Goal: Task Accomplishment & Management: Complete application form

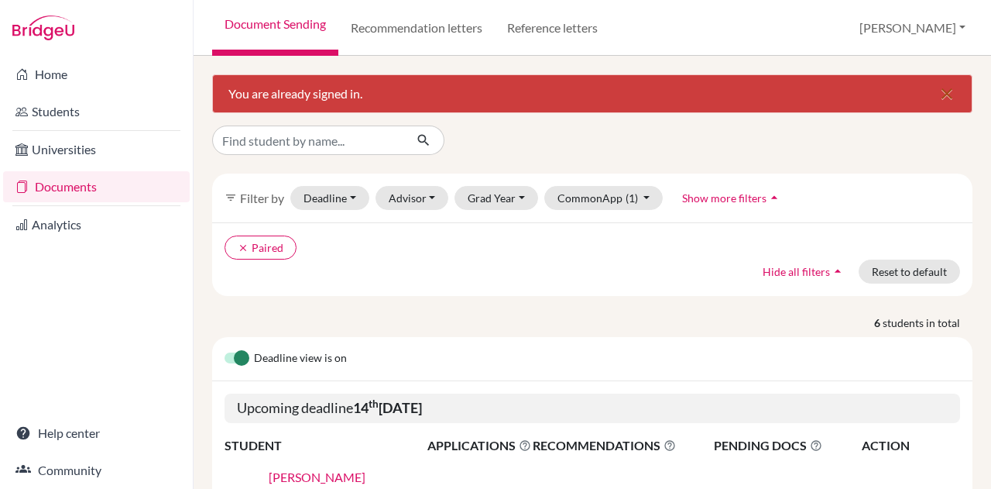
click at [940, 97] on icon "close" at bounding box center [947, 93] width 19 height 19
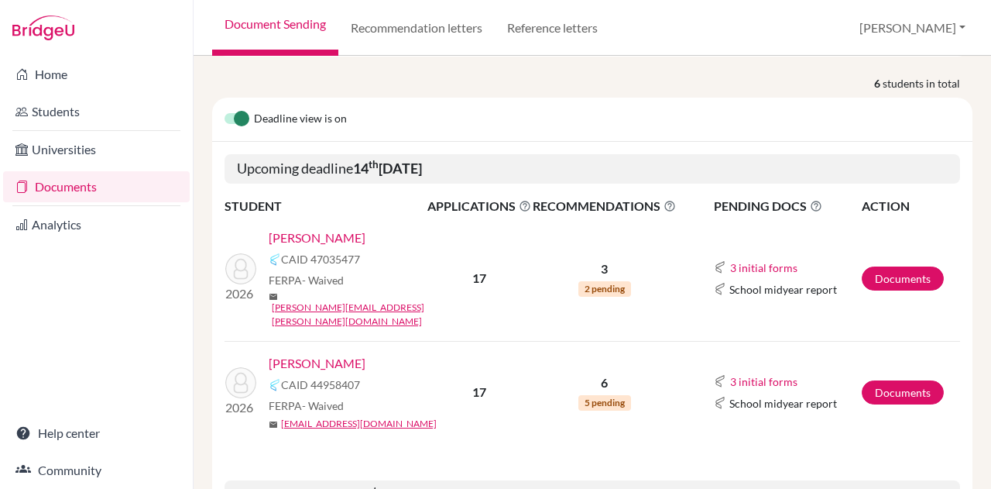
scroll to position [190, 0]
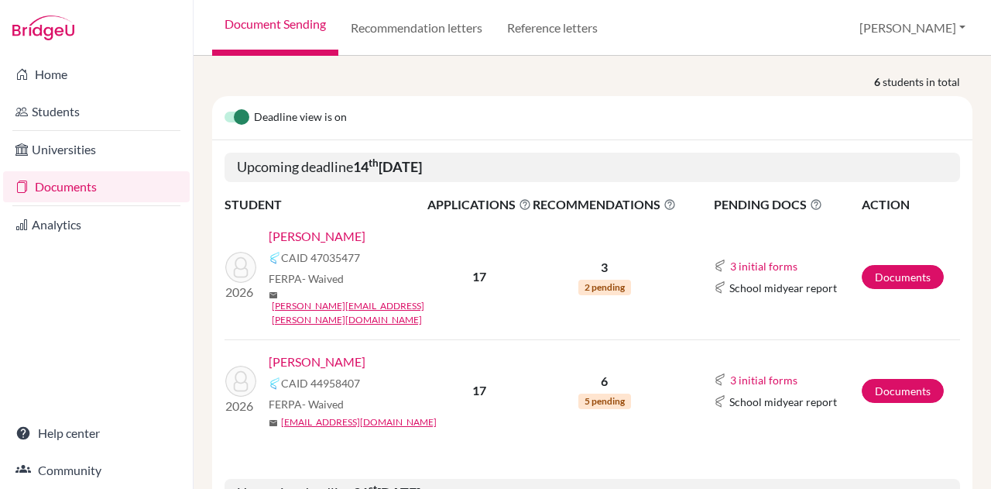
click at [293, 231] on link "Atzbach, Amelia" at bounding box center [317, 236] width 97 height 19
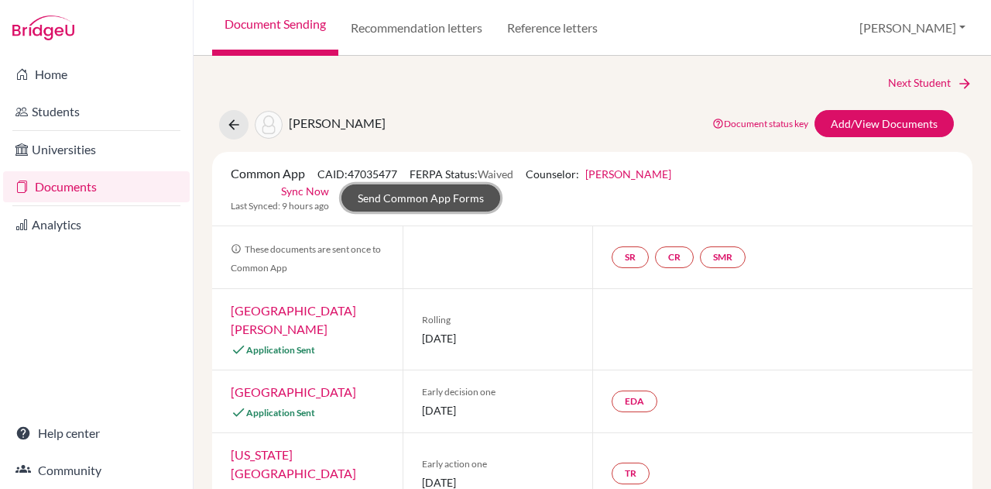
click at [473, 196] on link "Send Common App Forms" at bounding box center [420, 197] width 159 height 27
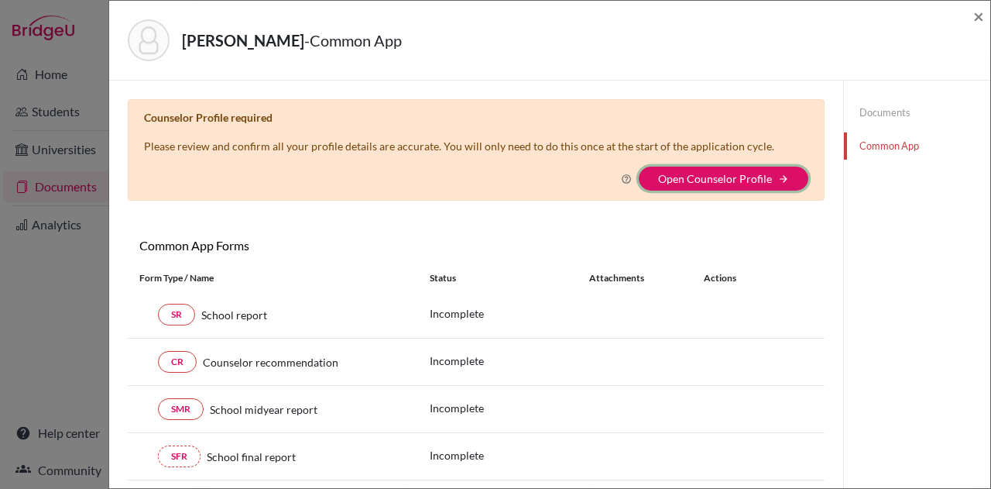
click at [675, 170] on button "Open Counselor Profile arrow_forward" at bounding box center [724, 178] width 170 height 24
click at [703, 182] on link "Open Counselor Profile" at bounding box center [715, 178] width 114 height 13
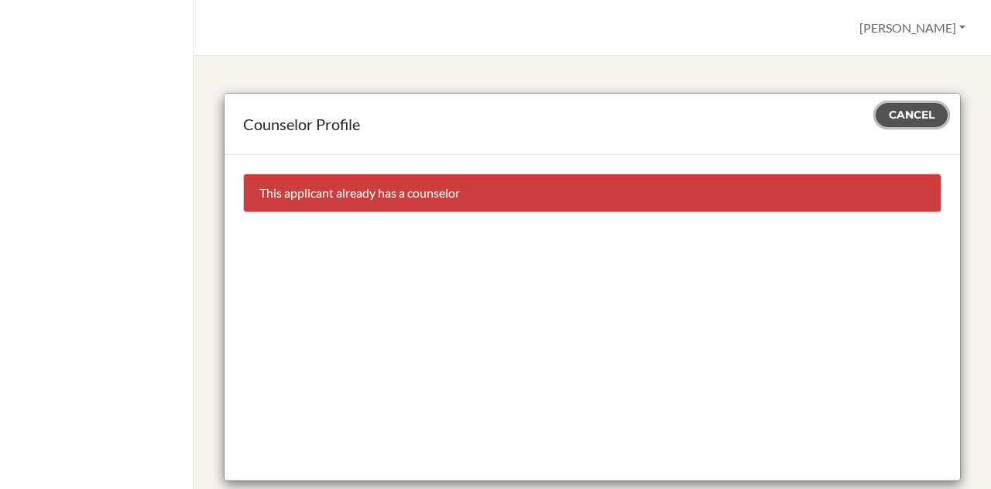
click at [889, 108] on span "Cancel" at bounding box center [912, 115] width 46 height 14
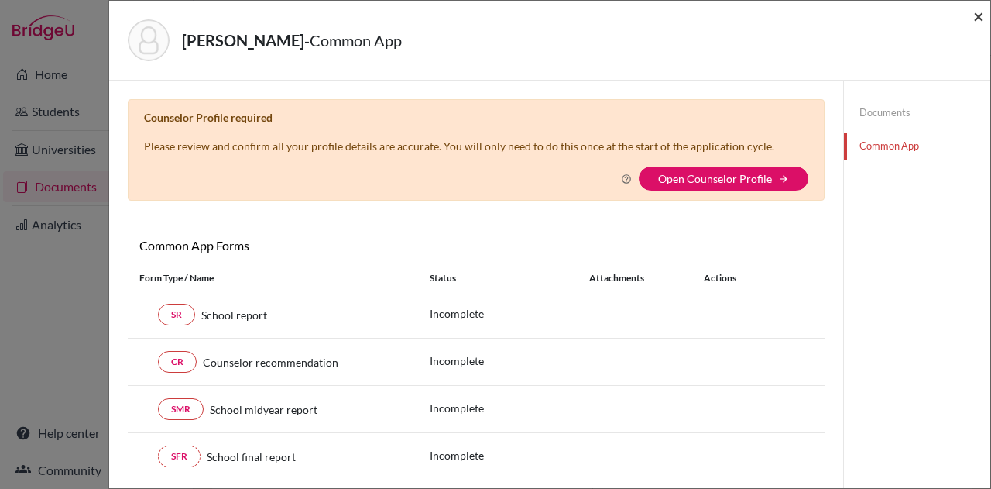
click at [982, 13] on span "×" at bounding box center [978, 16] width 11 height 22
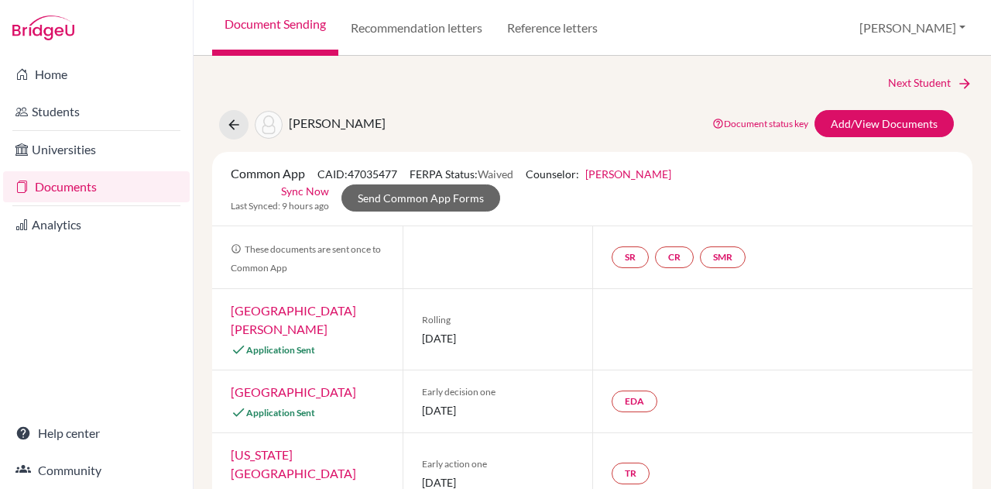
scroll to position [1, 0]
click at [235, 117] on icon at bounding box center [233, 123] width 15 height 15
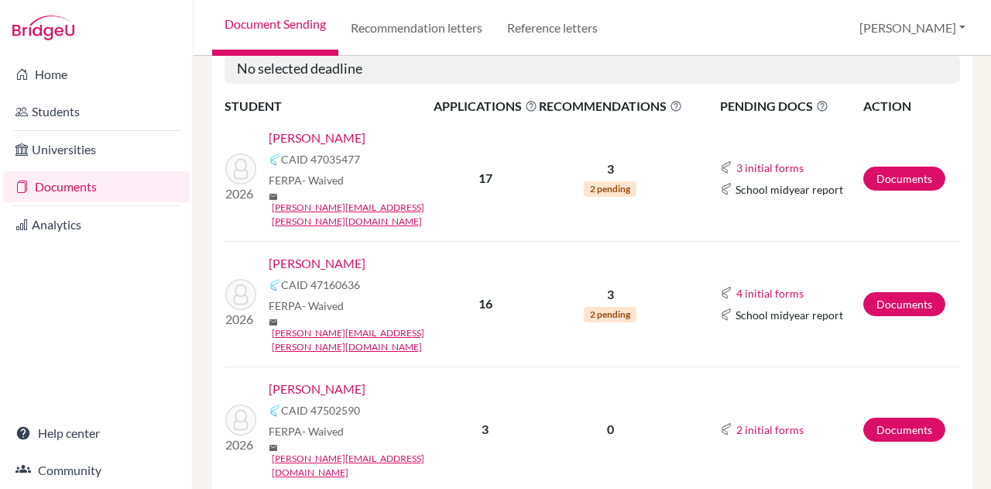
scroll to position [215, 0]
click at [316, 253] on link "[PERSON_NAME]" at bounding box center [317, 262] width 97 height 19
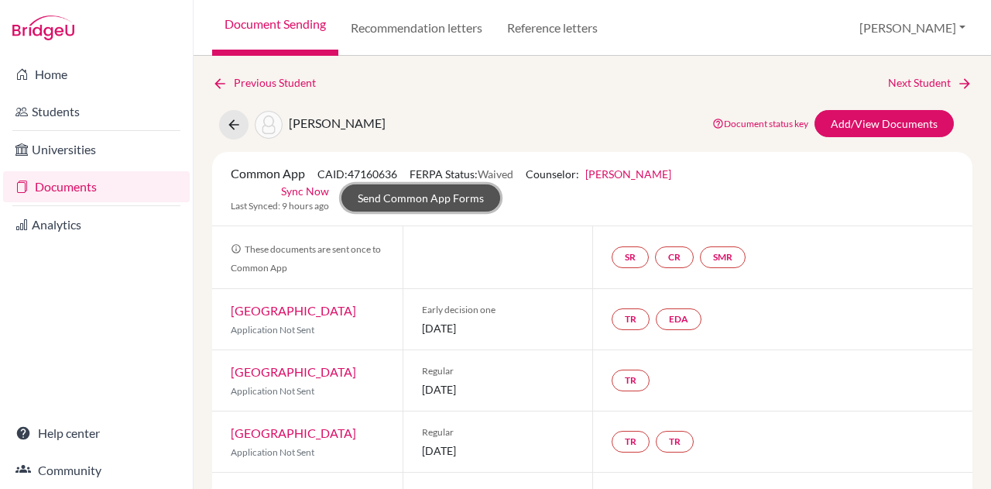
click at [444, 193] on link "Send Common App Forms" at bounding box center [420, 197] width 159 height 27
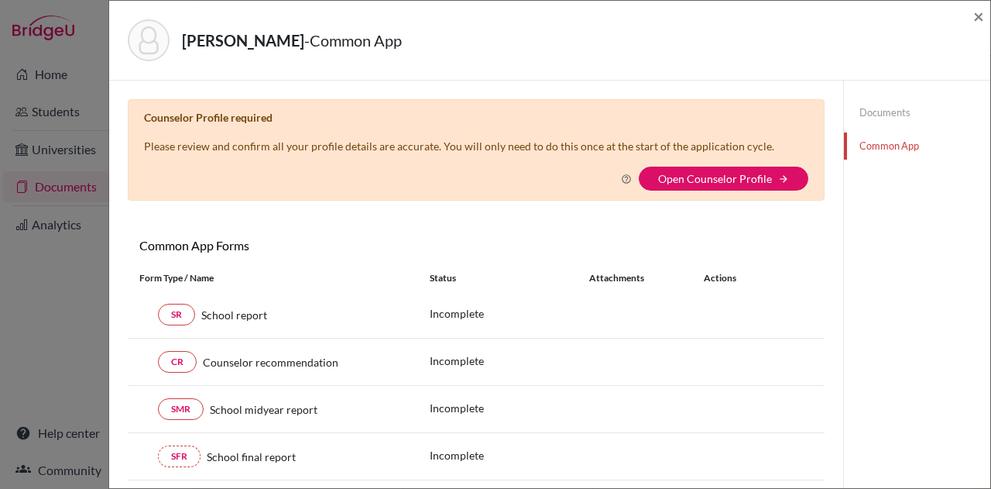
click at [682, 174] on link "Open Counselor Profile" at bounding box center [715, 178] width 114 height 13
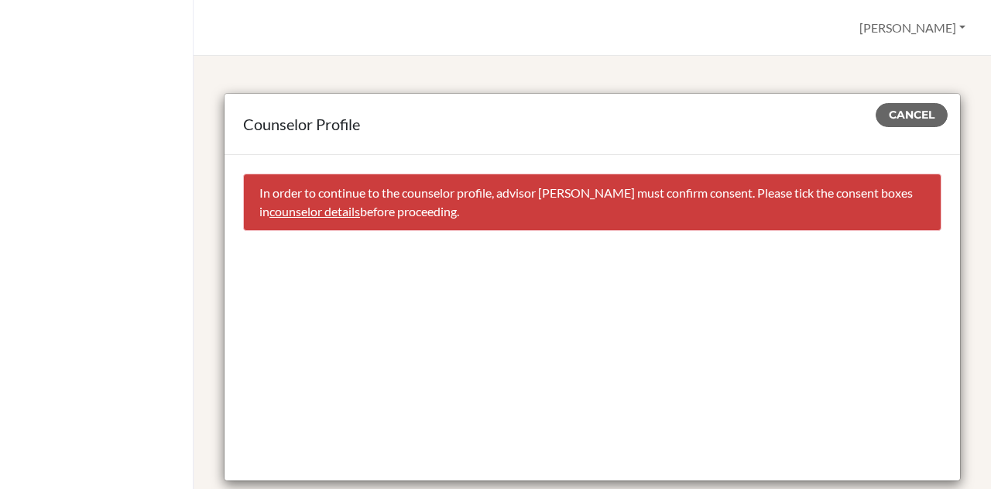
click at [337, 214] on link "counselor details" at bounding box center [314, 211] width 91 height 15
click at [917, 111] on span "Cancel" at bounding box center [912, 115] width 46 height 14
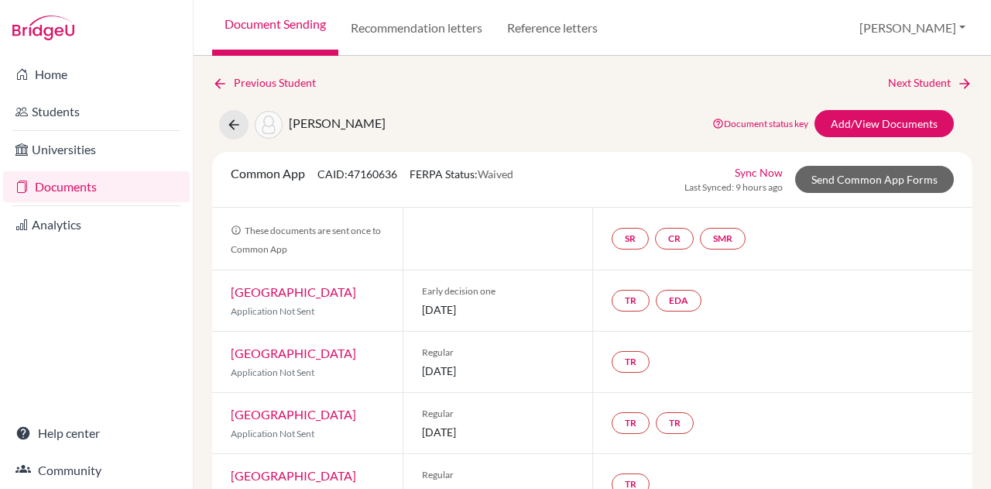
select select "263979"
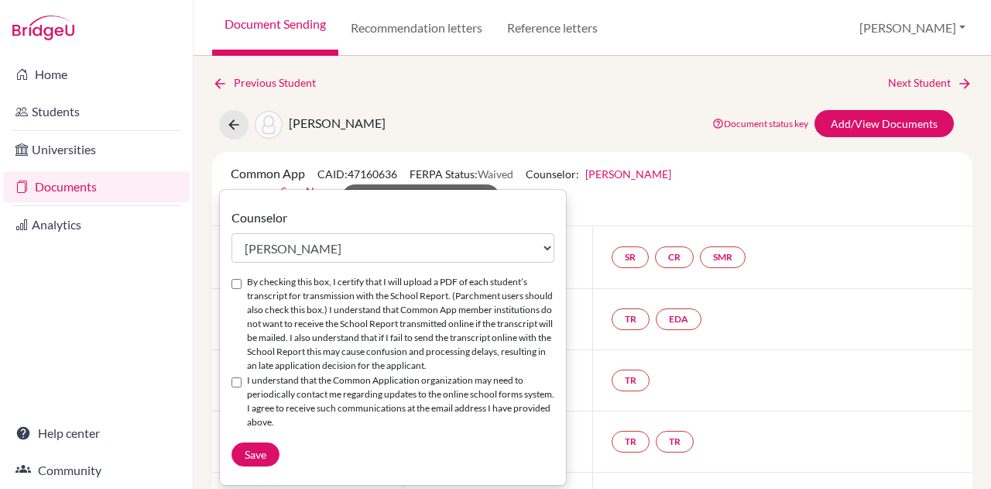
click at [236, 284] on input "By checking this box, I certify that I will upload a PDF of each student’s tran…" at bounding box center [236, 284] width 10 height 10
checkbox input "true"
click at [237, 380] on input "I understand that the Common Application organization may need to periodically …" at bounding box center [236, 382] width 10 height 10
checkbox input "true"
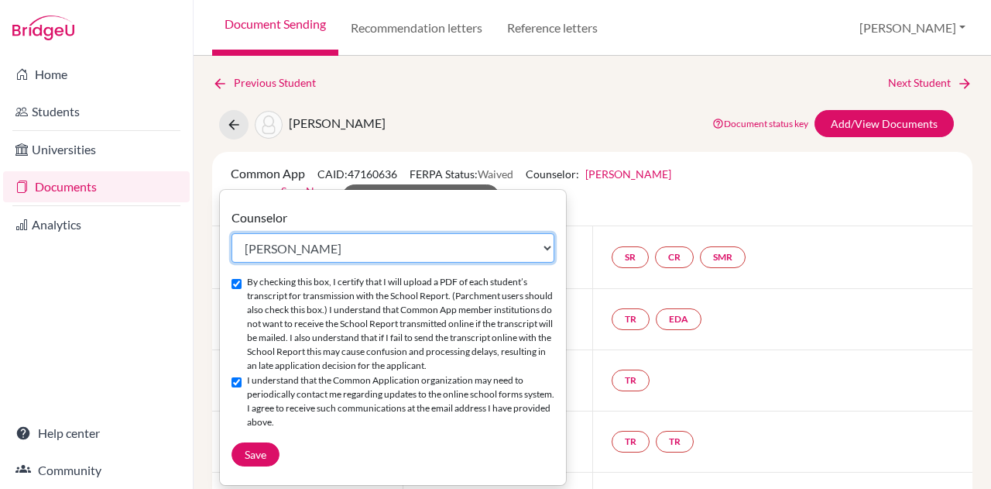
click at [341, 250] on select "Select counselor Colleen Coady Nurkis de Jesus Elena Duduk Kelly Kramer Deborah…" at bounding box center [392, 247] width 323 height 29
select select "413035"
click at [231, 233] on select "Select counselor Colleen Coady Nurkis de Jesus Elena Duduk Kelly Kramer Deborah…" at bounding box center [392, 247] width 323 height 29
checkbox input "false"
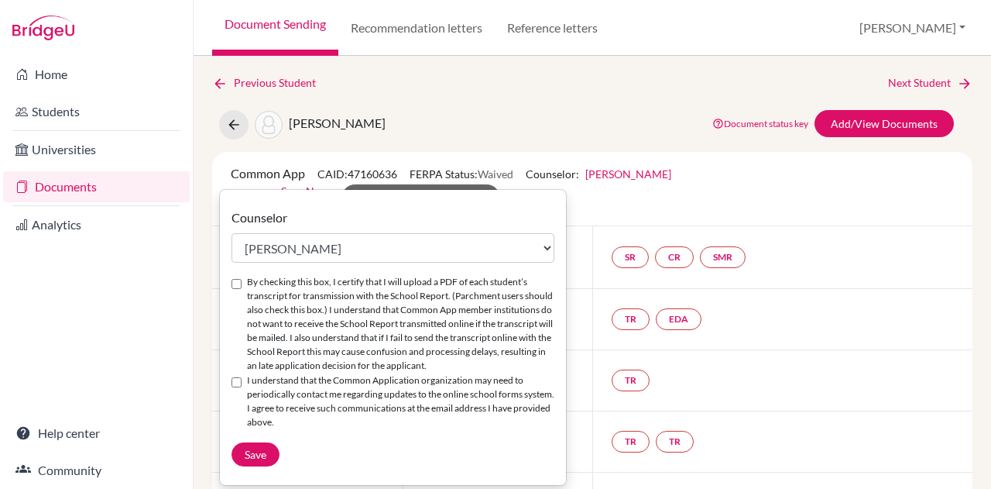
click at [232, 283] on input "By checking this box, I certify that I will upload a PDF of each student’s tran…" at bounding box center [236, 284] width 10 height 10
checkbox input "true"
click at [233, 385] on input "I understand that the Common Application organization may need to periodically …" at bounding box center [236, 382] width 10 height 10
checkbox input "true"
click at [252, 448] on span "Save" at bounding box center [256, 454] width 22 height 13
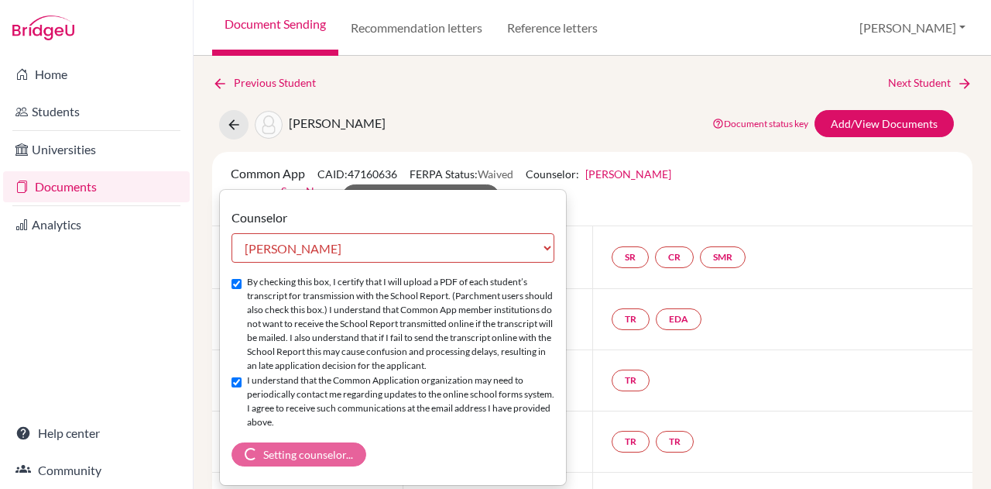
click at [647, 170] on link "[PERSON_NAME]" at bounding box center [628, 173] width 86 height 13
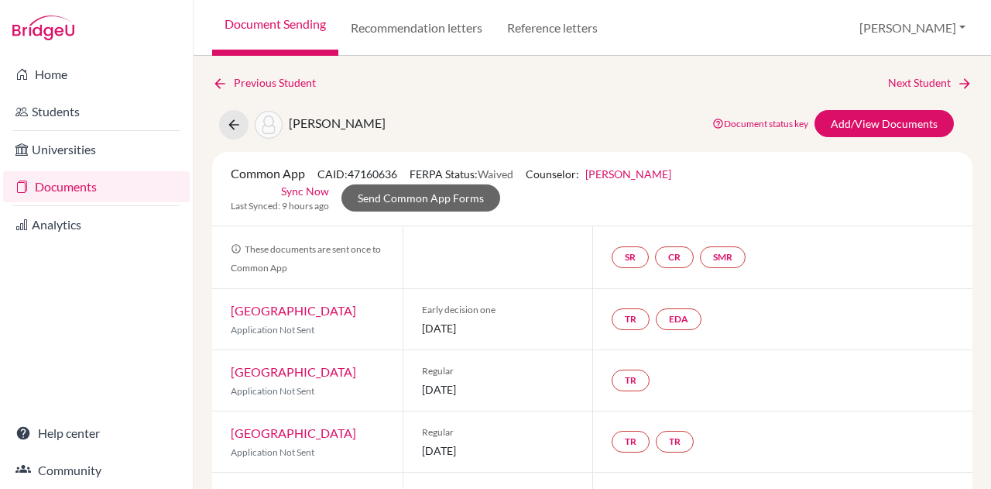
click at [647, 170] on link "[PERSON_NAME]" at bounding box center [628, 173] width 86 height 13
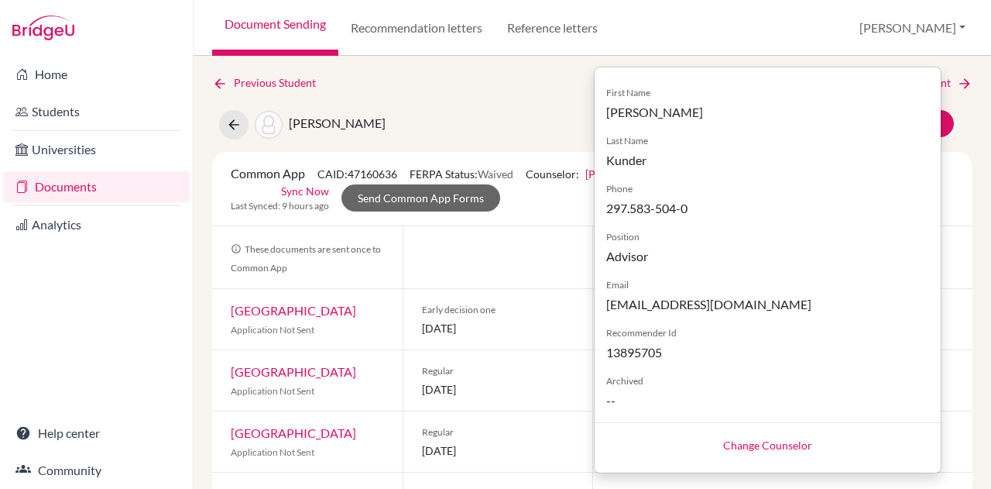
click at [737, 441] on link "Change Counselor" at bounding box center [767, 444] width 89 height 13
select select "413035"
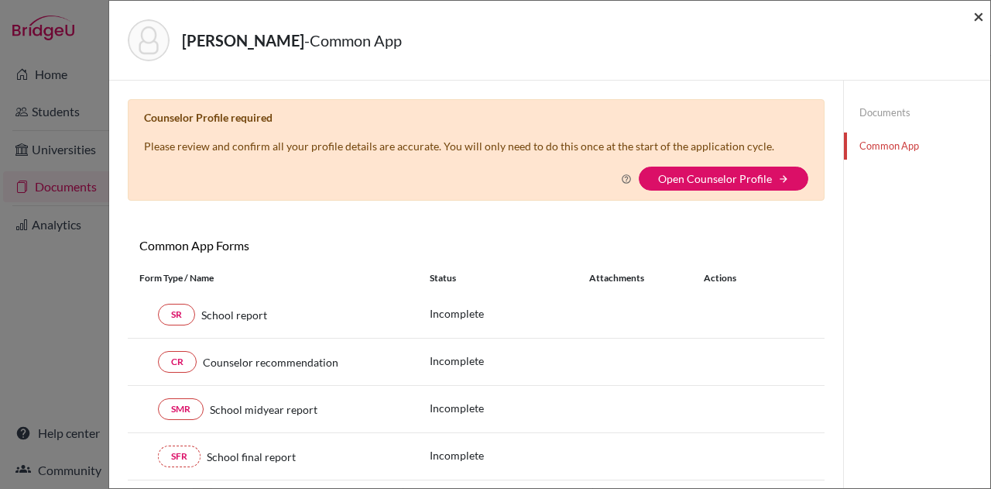
click at [982, 17] on span "×" at bounding box center [978, 16] width 11 height 22
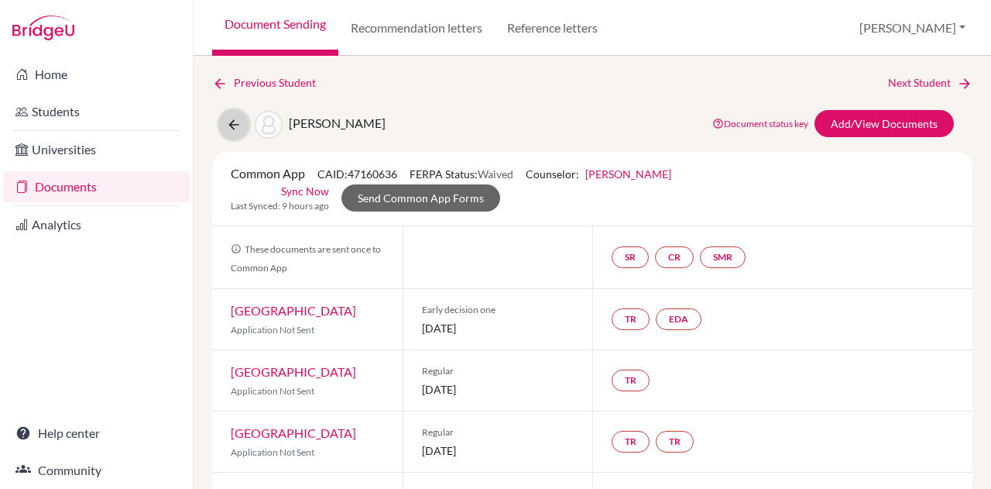
click at [242, 126] on button at bounding box center [233, 124] width 29 height 29
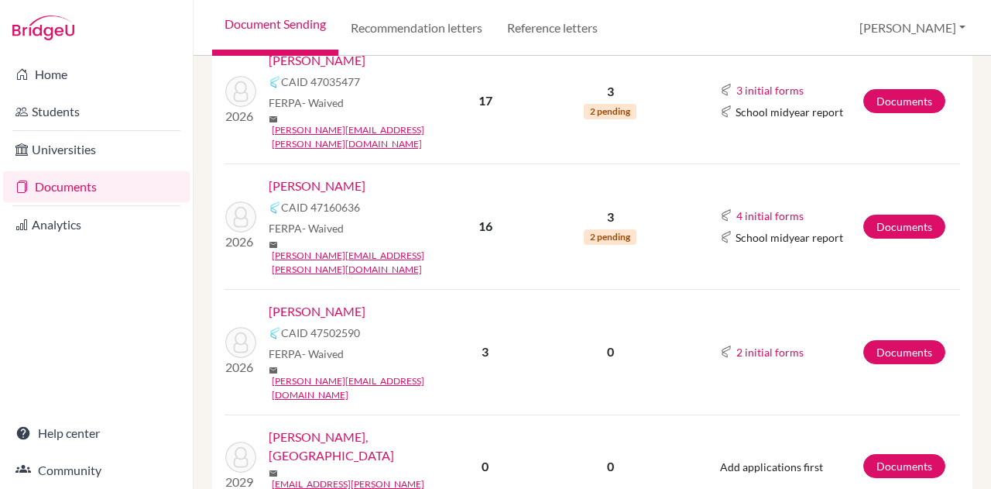
scroll to position [293, 0]
click at [310, 301] on link "[PERSON_NAME]" at bounding box center [317, 310] width 97 height 19
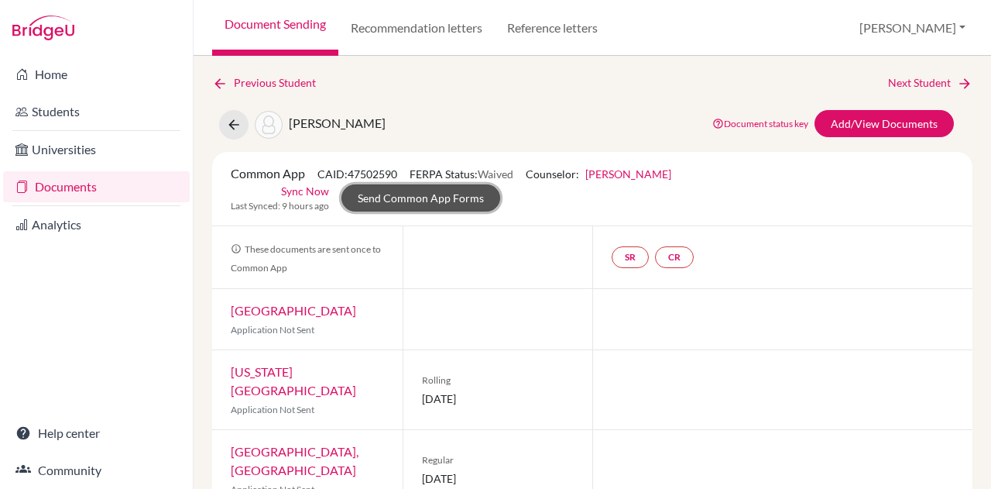
click at [405, 188] on link "Send Common App Forms" at bounding box center [420, 197] width 159 height 27
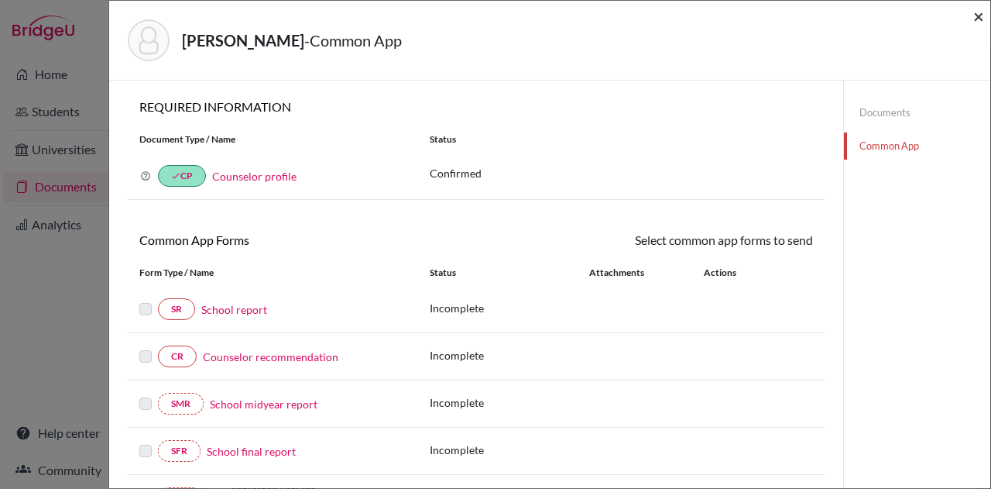
click at [976, 18] on span "×" at bounding box center [978, 16] width 11 height 22
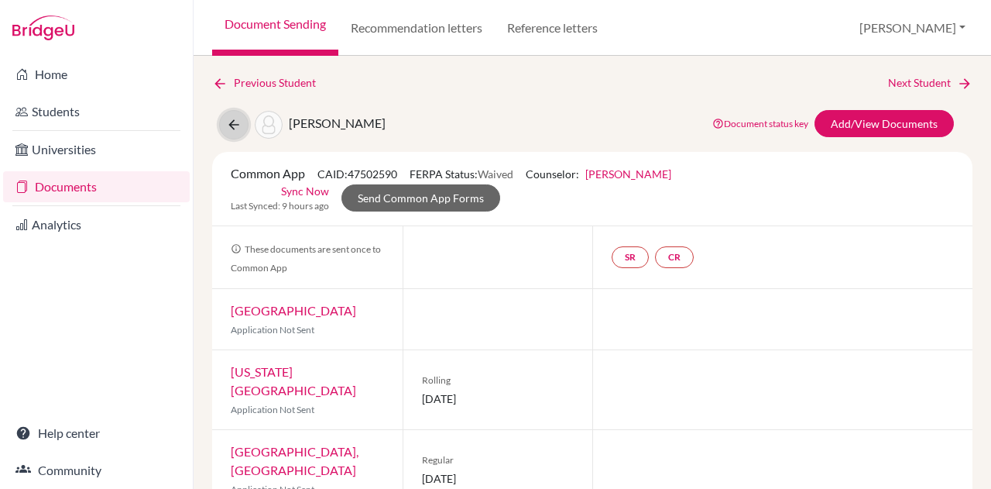
click at [229, 127] on icon at bounding box center [233, 124] width 15 height 15
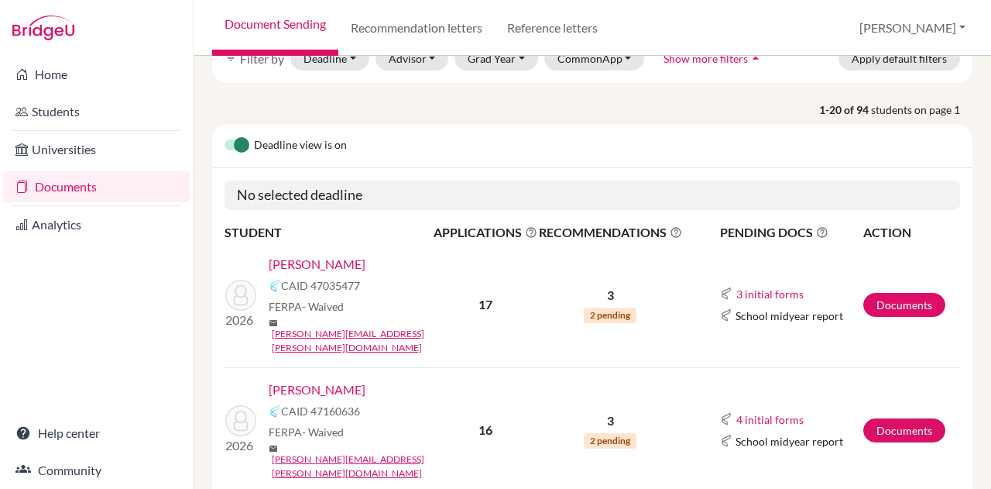
scroll to position [28, 0]
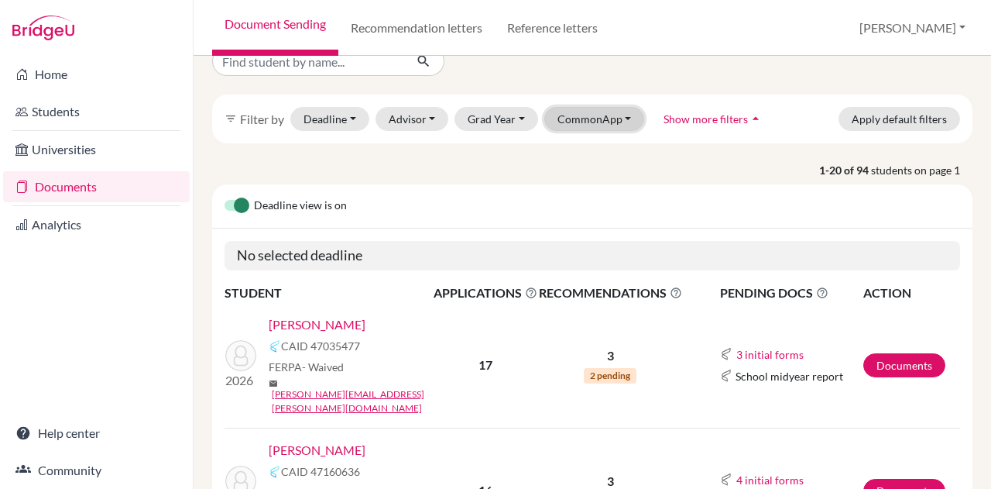
click at [585, 118] on button "CommonApp" at bounding box center [594, 119] width 101 height 24
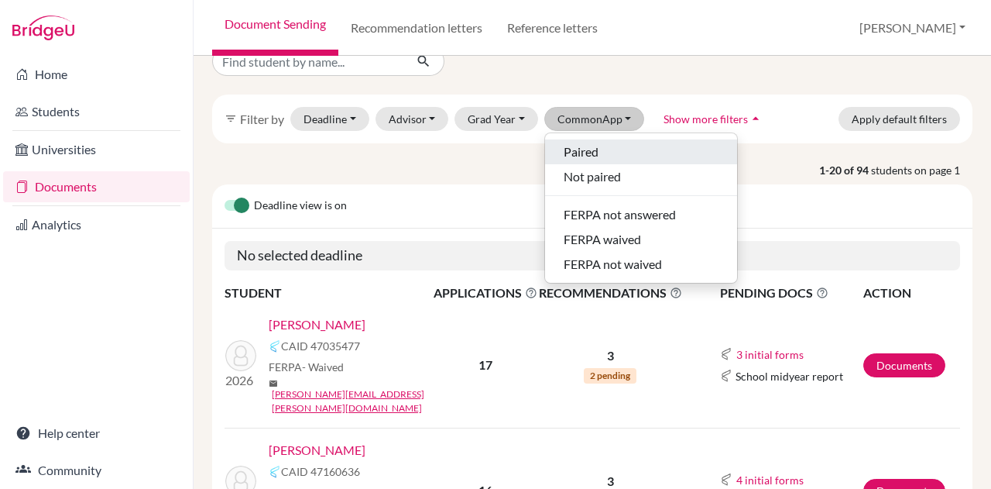
click at [583, 142] on span "Paired" at bounding box center [581, 151] width 35 height 19
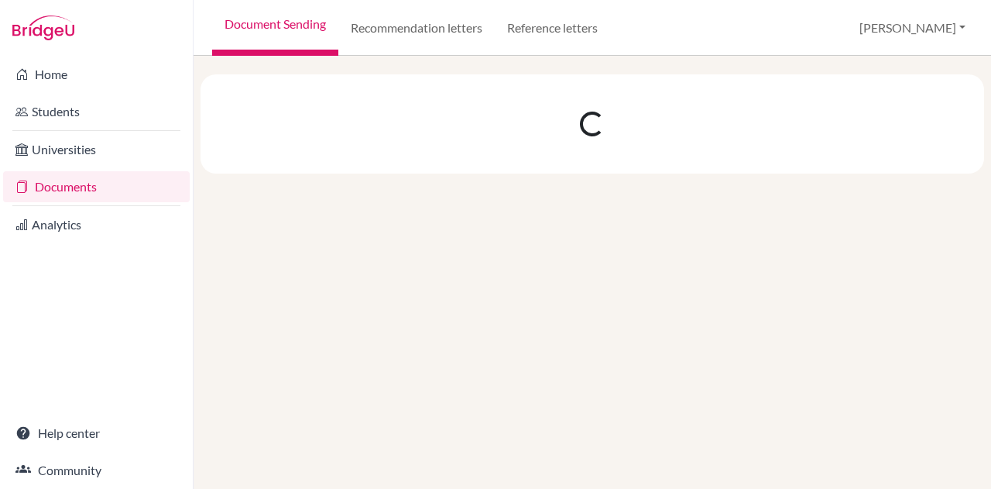
scroll to position [0, 0]
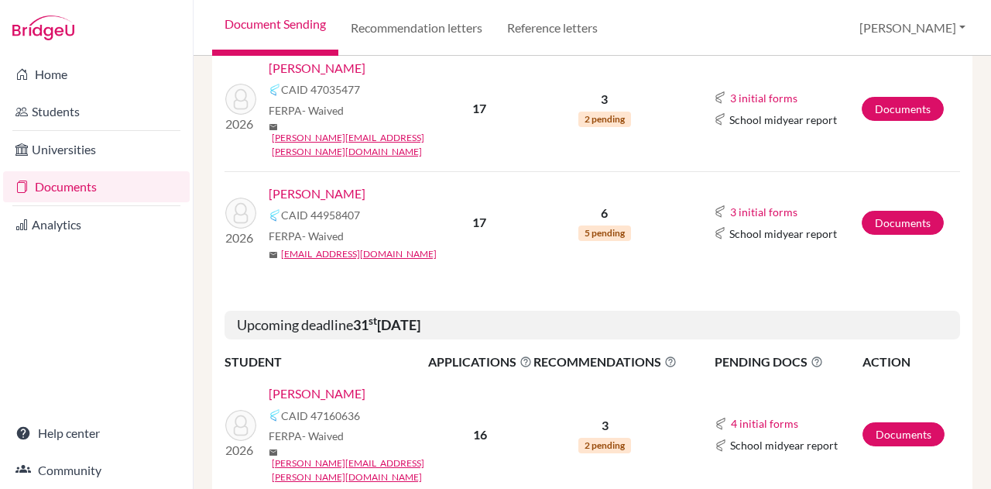
scroll to position [429, 0]
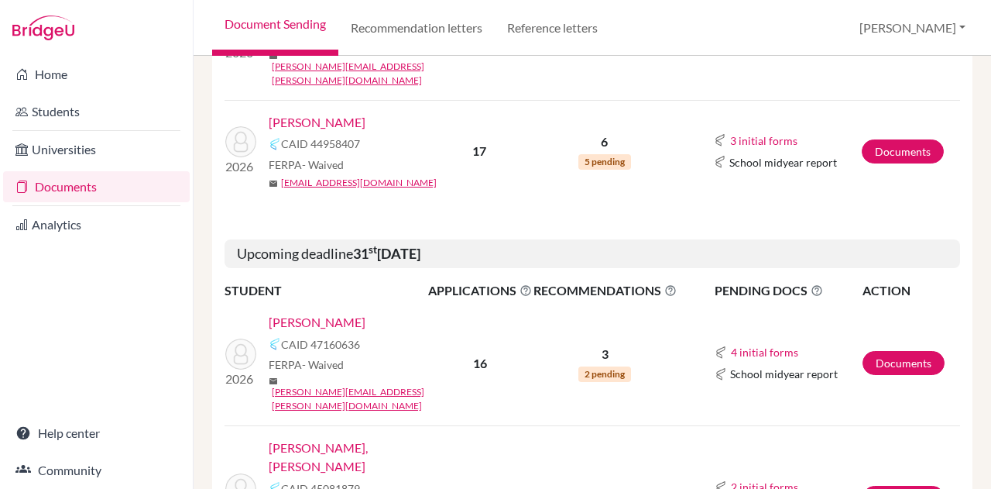
click at [333, 113] on link "[PERSON_NAME]" at bounding box center [317, 122] width 97 height 19
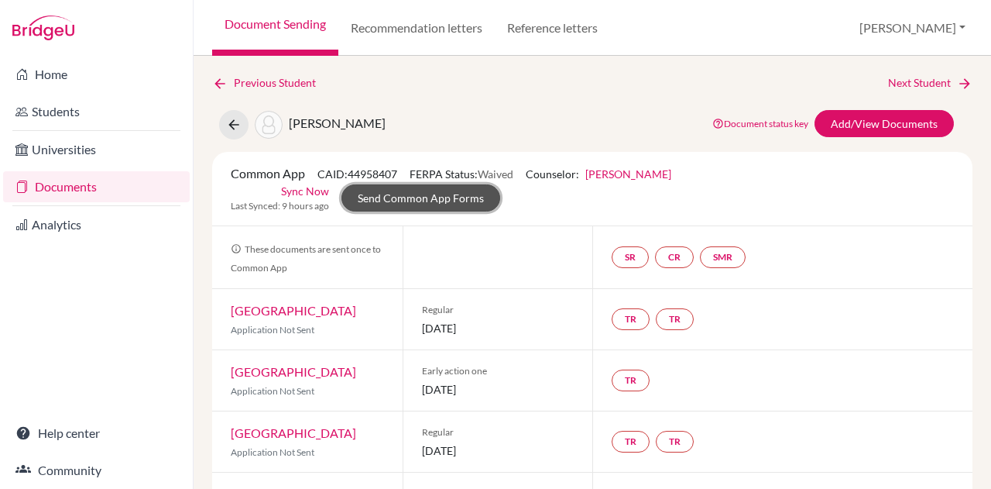
click at [410, 203] on link "Send Common App Forms" at bounding box center [420, 197] width 159 height 27
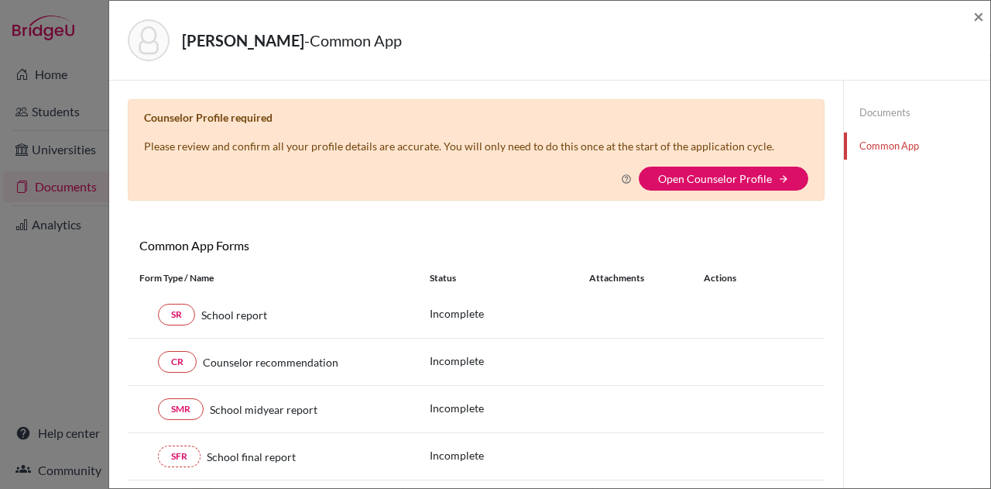
click at [683, 179] on link "Open Counselor Profile" at bounding box center [715, 178] width 114 height 13
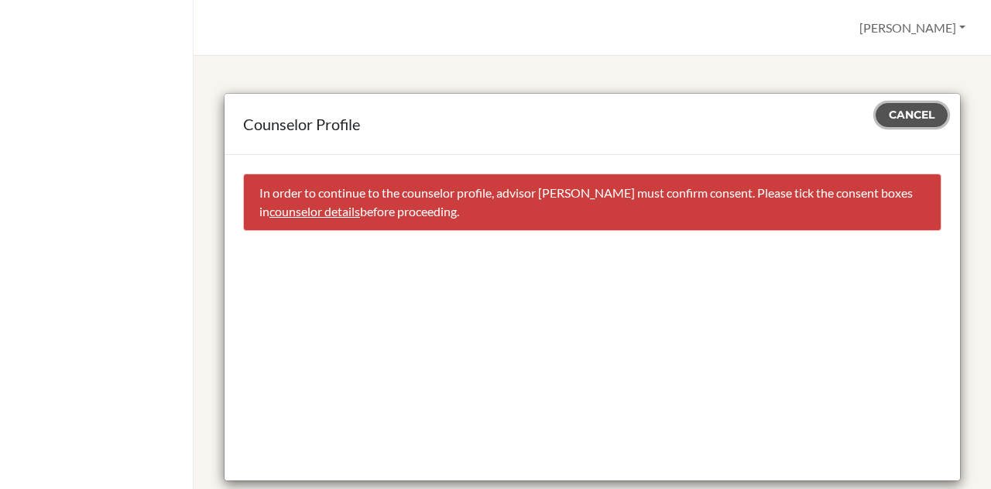
click at [889, 118] on span "Cancel" at bounding box center [912, 115] width 46 height 14
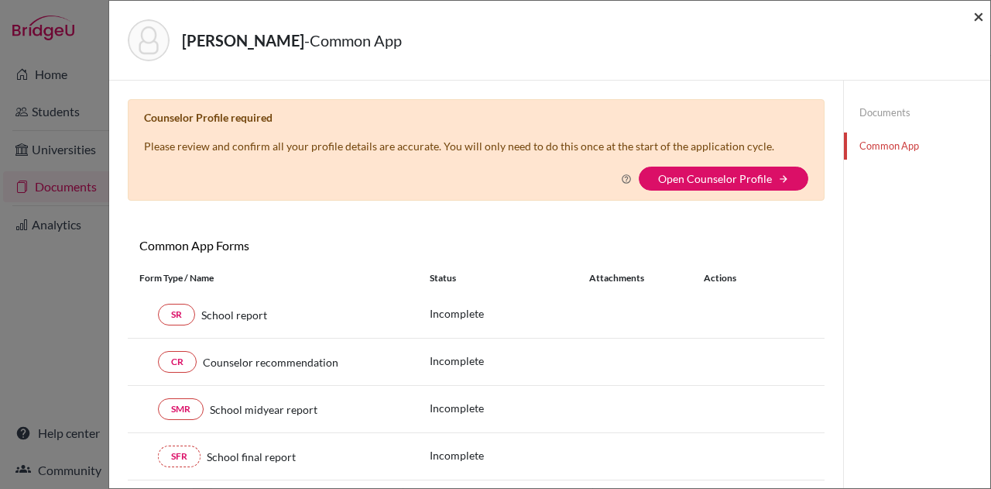
click at [978, 18] on span "×" at bounding box center [978, 16] width 11 height 22
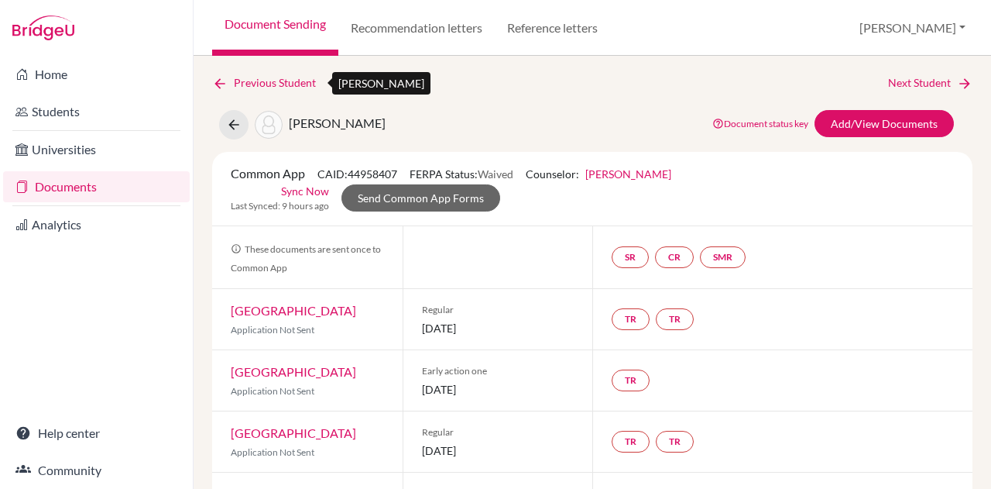
click at [219, 81] on icon at bounding box center [219, 83] width 15 height 15
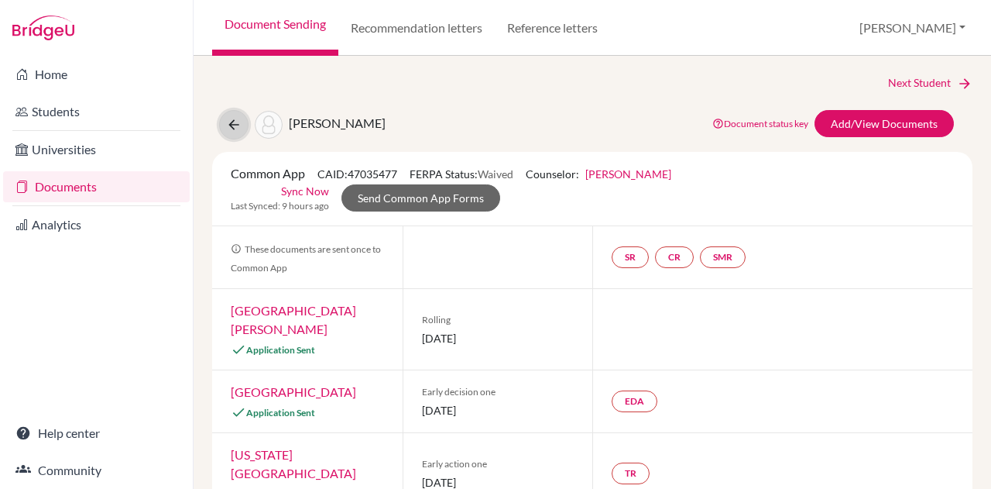
click at [238, 128] on icon at bounding box center [233, 124] width 15 height 15
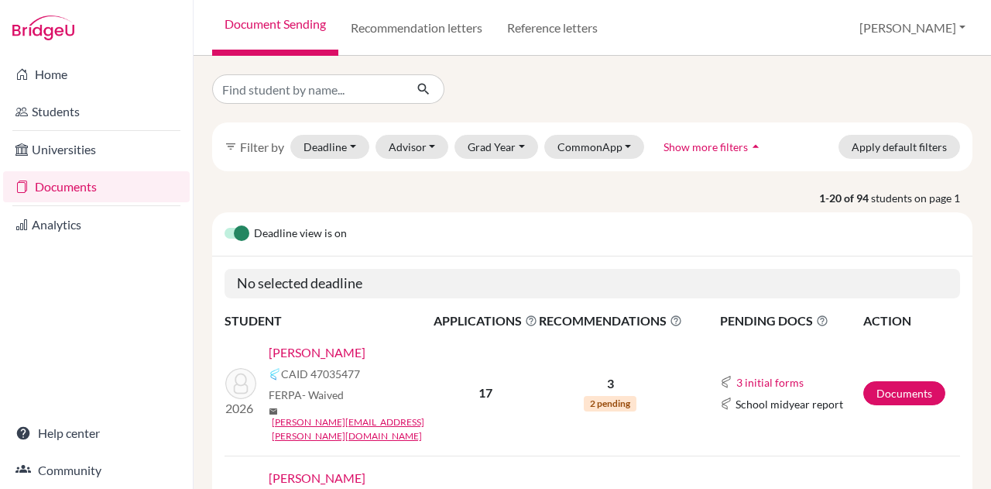
scroll to position [1, 0]
click at [592, 143] on button "CommonApp" at bounding box center [594, 146] width 101 height 24
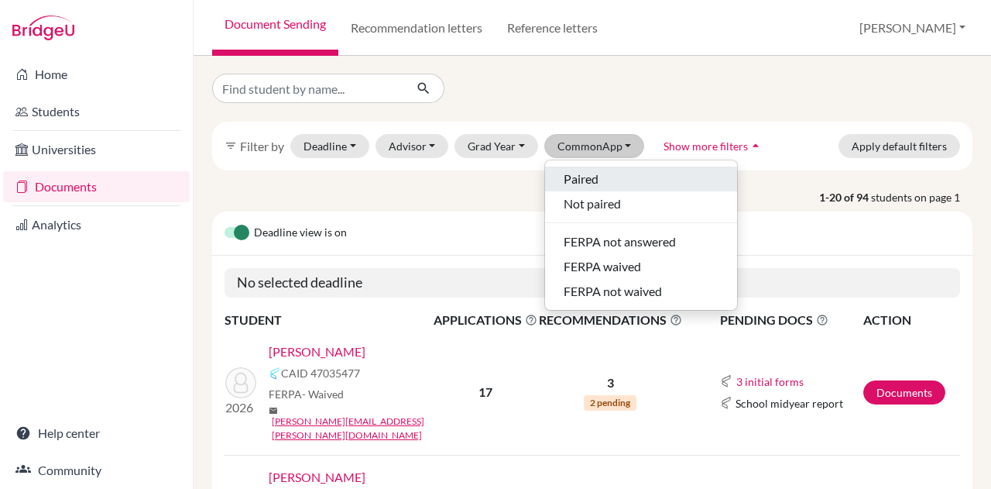
click at [589, 182] on span "Paired" at bounding box center [581, 179] width 35 height 19
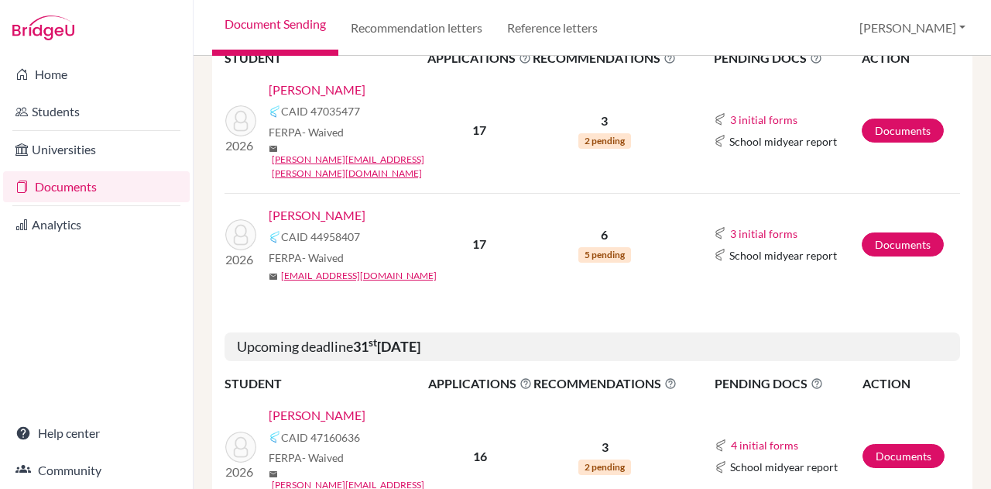
scroll to position [368, 0]
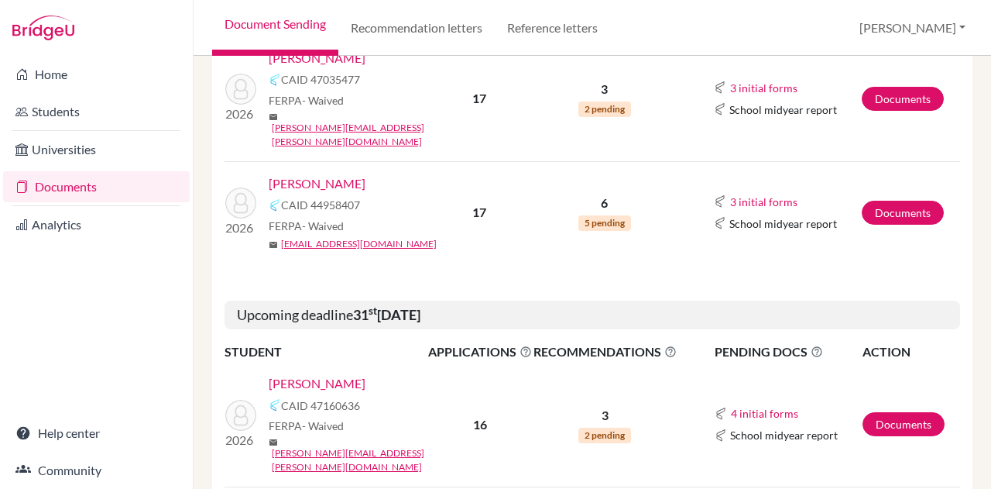
click at [327, 374] on link "Alwani, Krish" at bounding box center [317, 383] width 97 height 19
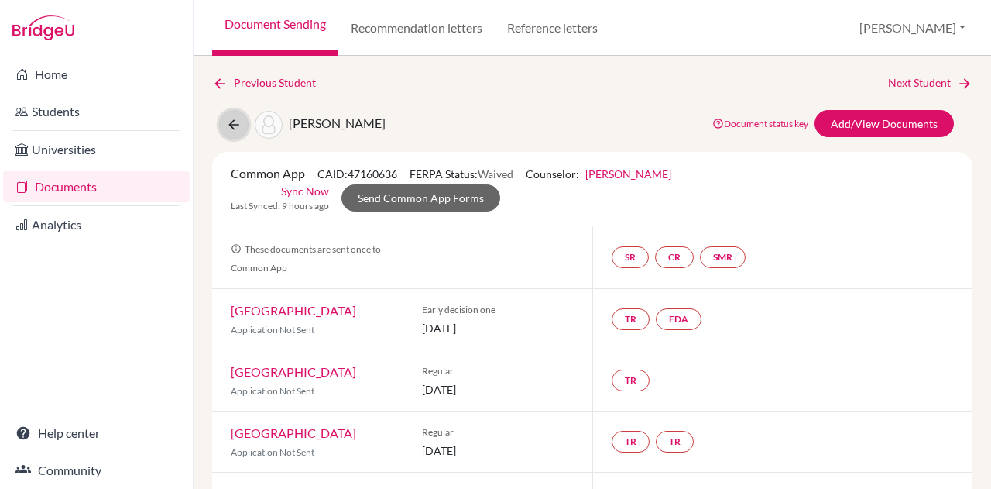
click at [226, 118] on icon at bounding box center [233, 124] width 15 height 15
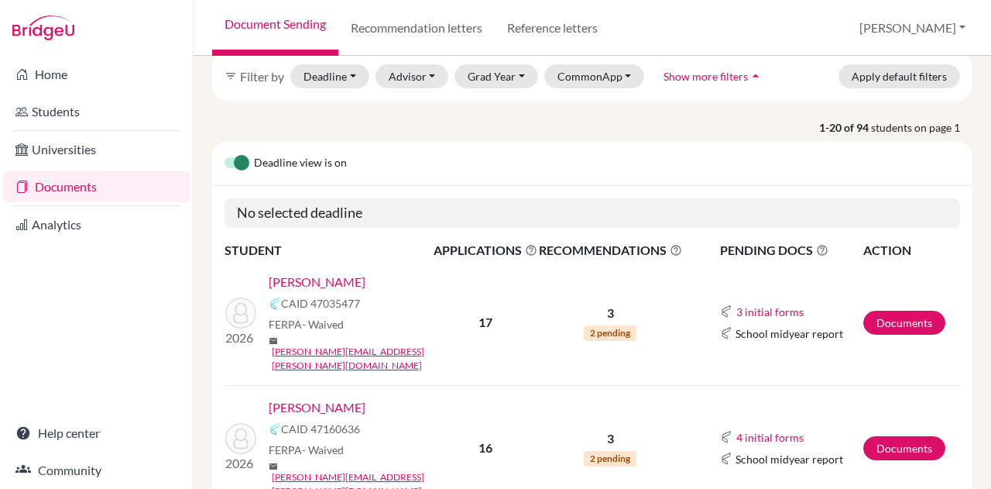
scroll to position [50, 0]
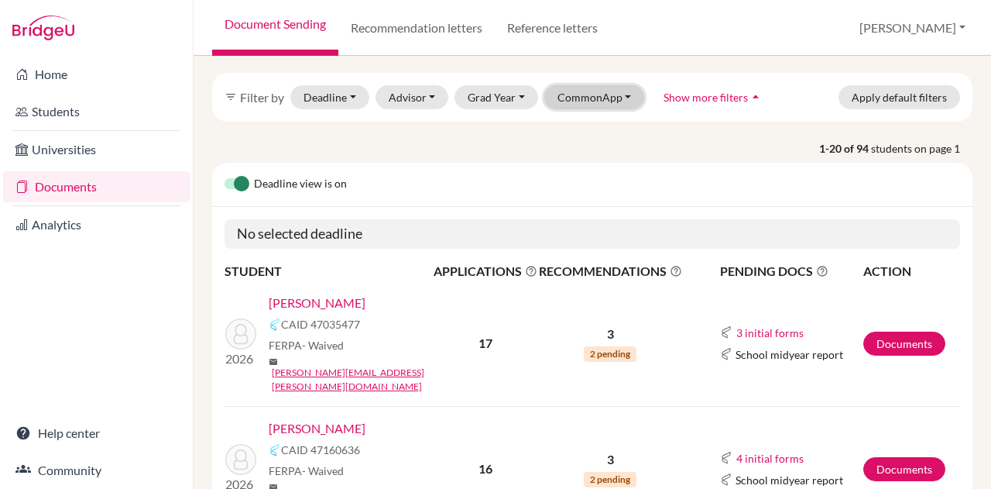
click at [578, 98] on button "CommonApp" at bounding box center [594, 97] width 101 height 24
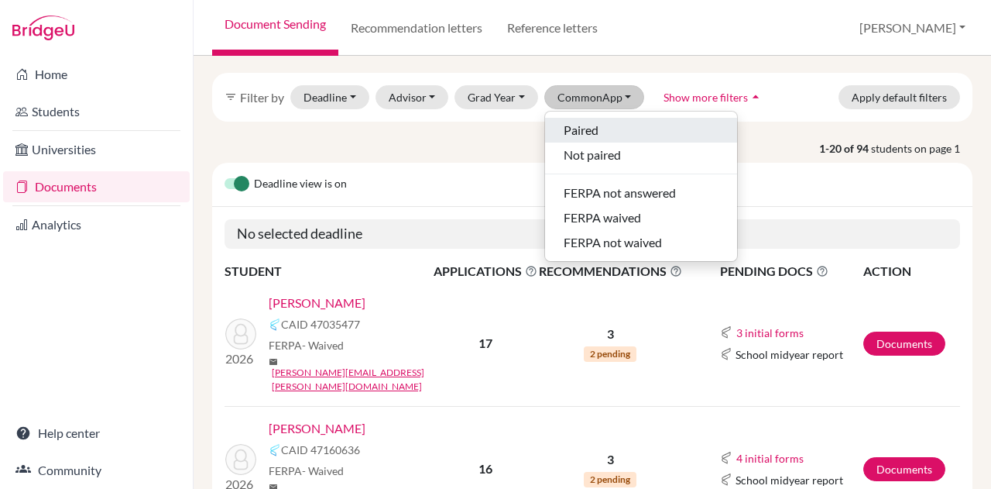
click at [576, 141] on button "Paired" at bounding box center [641, 130] width 192 height 25
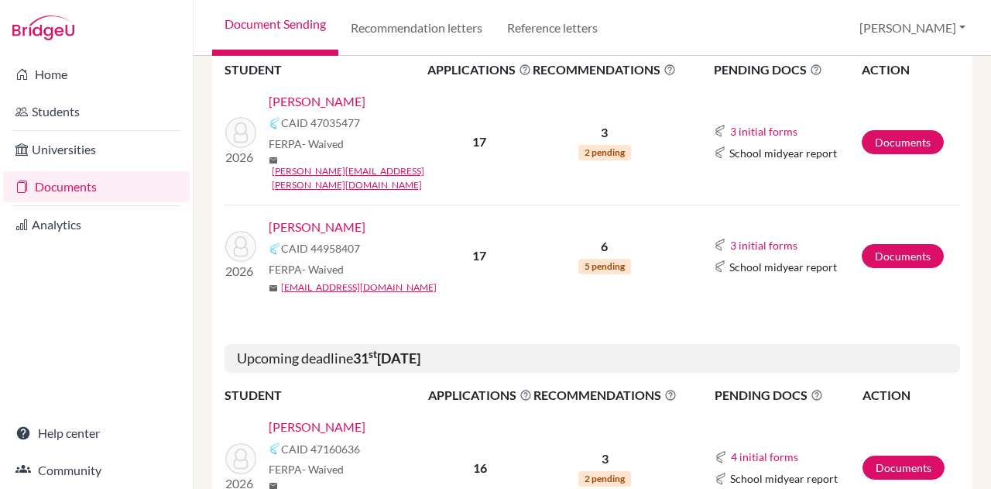
scroll to position [375, 0]
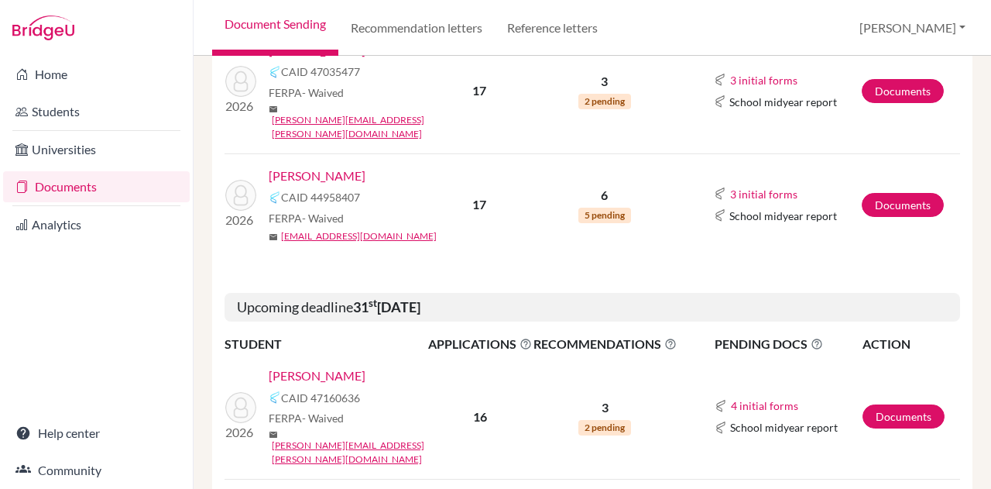
click at [303, 166] on link "[PERSON_NAME]" at bounding box center [317, 175] width 97 height 19
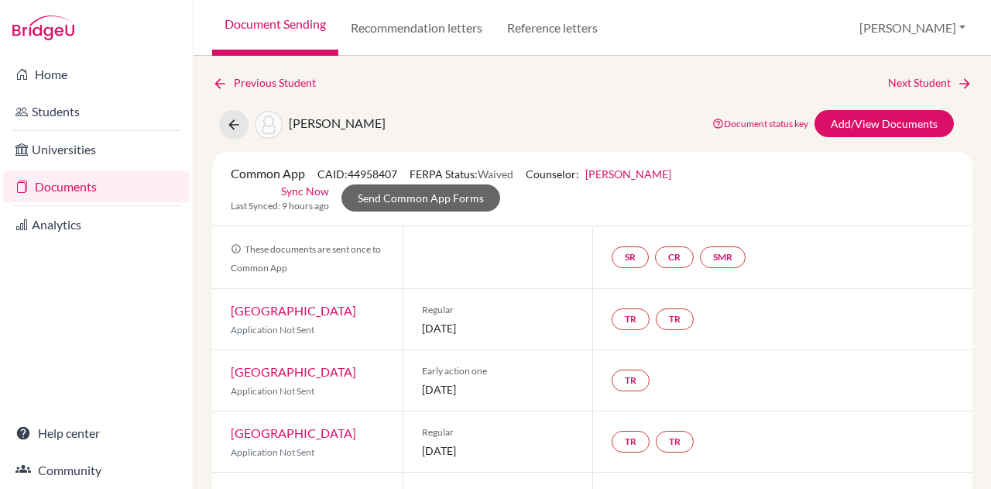
click at [849, 366] on div "TR" at bounding box center [782, 380] width 380 height 60
click at [838, 268] on div "SR CR SMR" at bounding box center [782, 257] width 380 height 62
click at [43, 74] on link "Home" at bounding box center [96, 74] width 187 height 31
